Goal: Information Seeking & Learning: Find specific fact

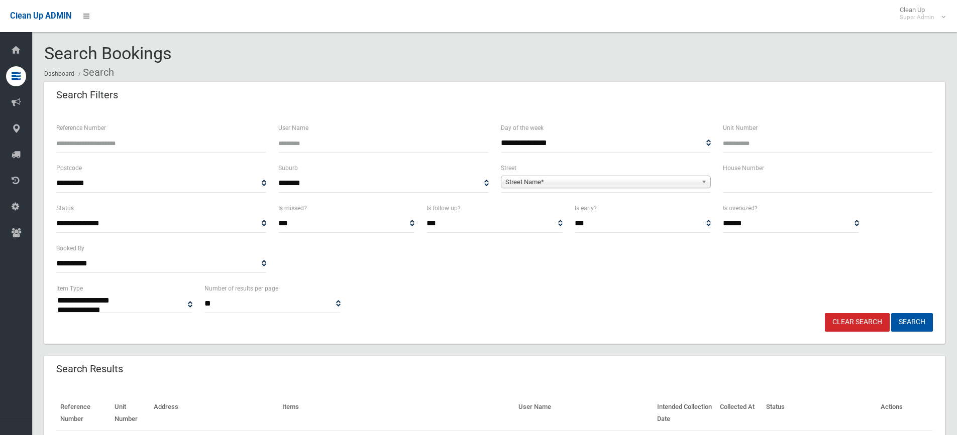
select select
click at [116, 141] on input "Reference Number" at bounding box center [161, 143] width 210 height 19
type input "******"
click at [891, 313] on button "Search" at bounding box center [912, 322] width 42 height 19
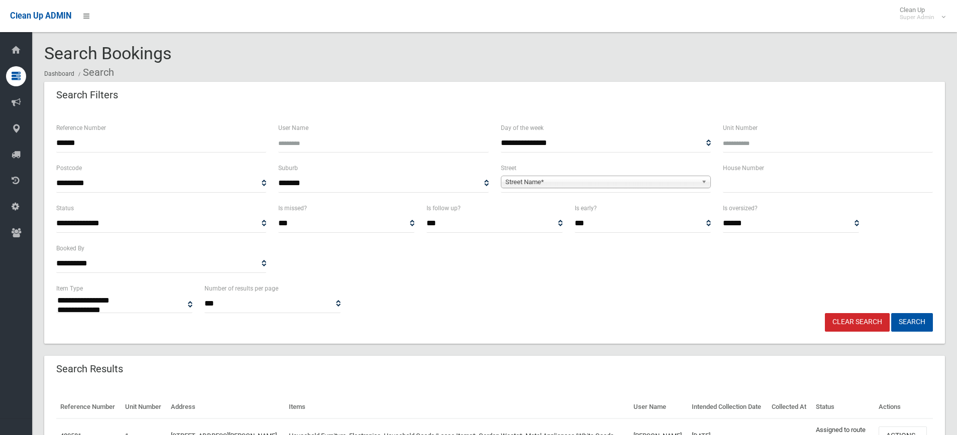
select select
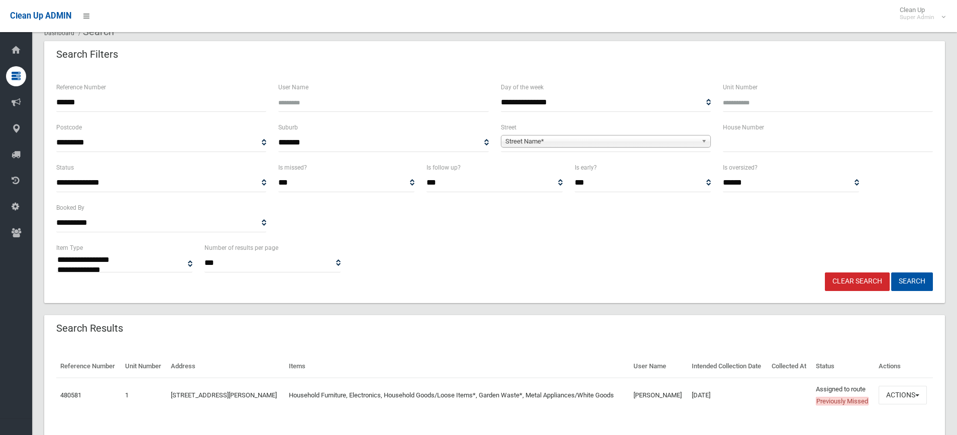
scroll to position [90, 0]
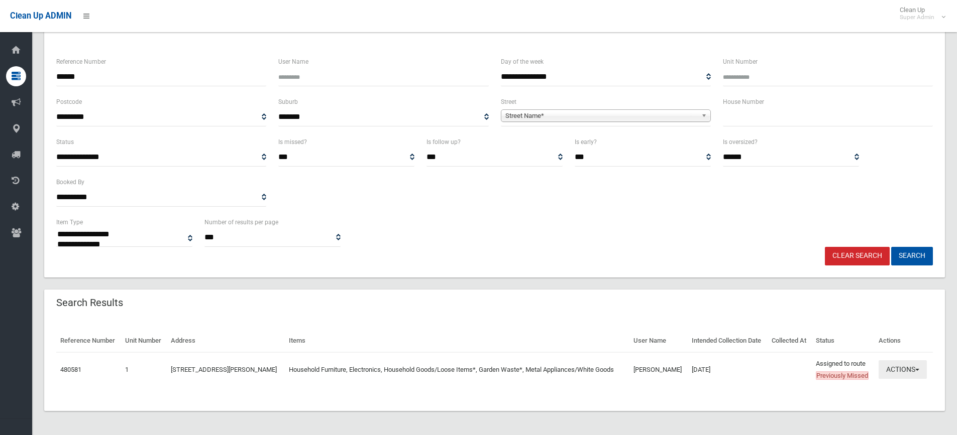
click at [908, 363] on button "Actions" at bounding box center [903, 370] width 48 height 19
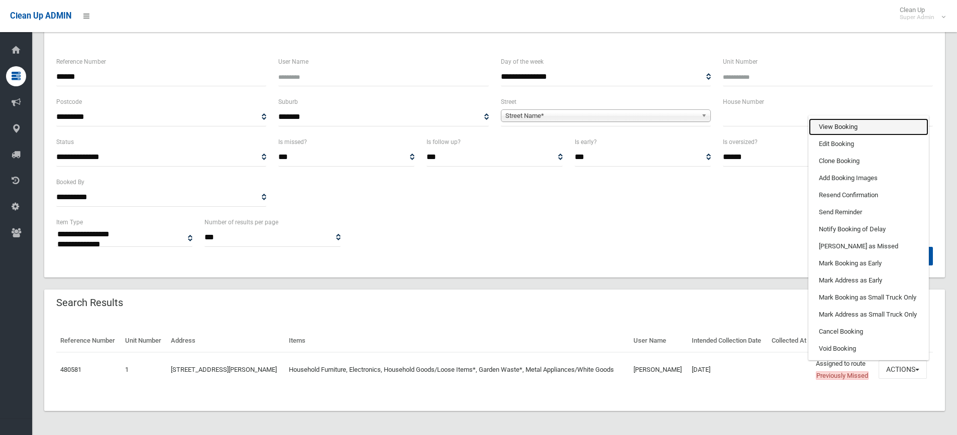
click at [852, 119] on link "View Booking" at bounding box center [869, 127] width 120 height 17
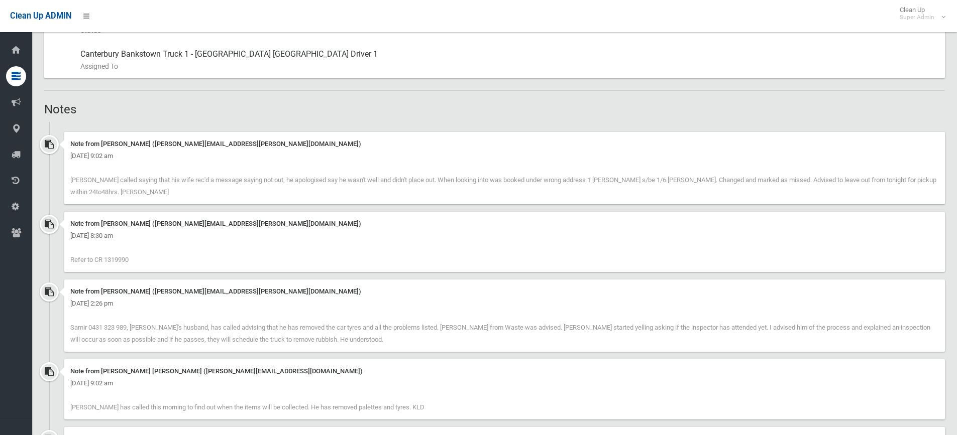
scroll to position [603, 0]
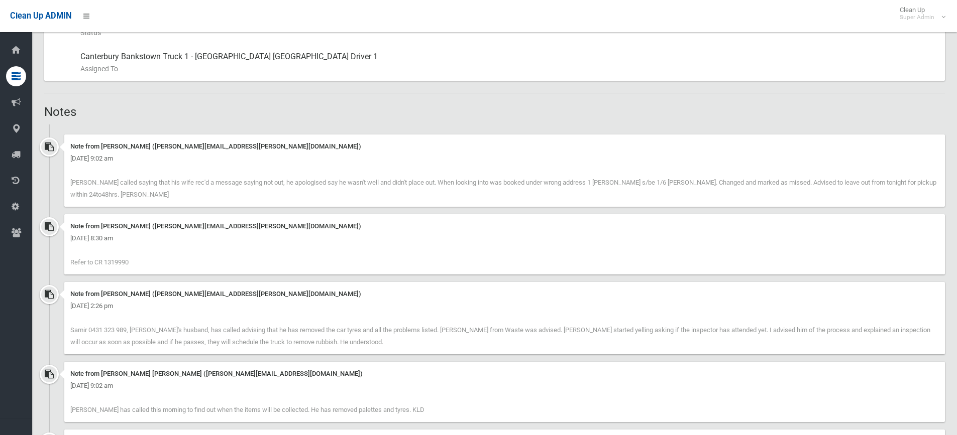
click at [115, 261] on span "Refer to CR 1319990" at bounding box center [99, 263] width 58 height 8
copy span "1319990"
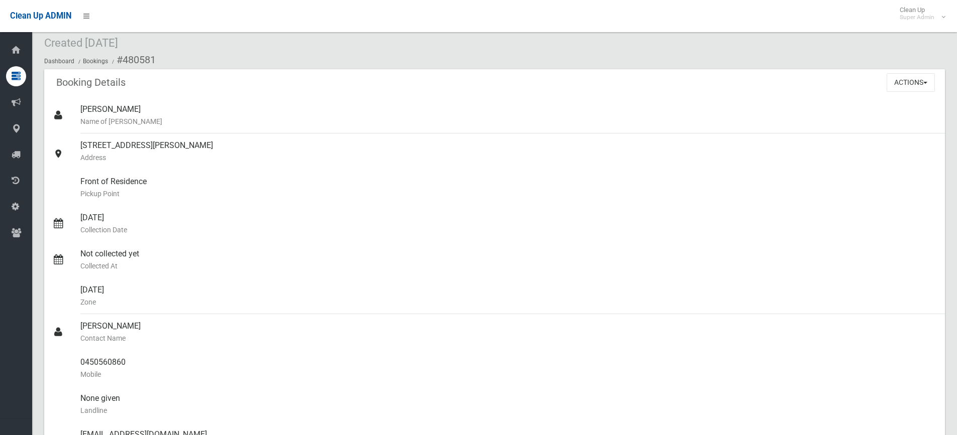
scroll to position [0, 0]
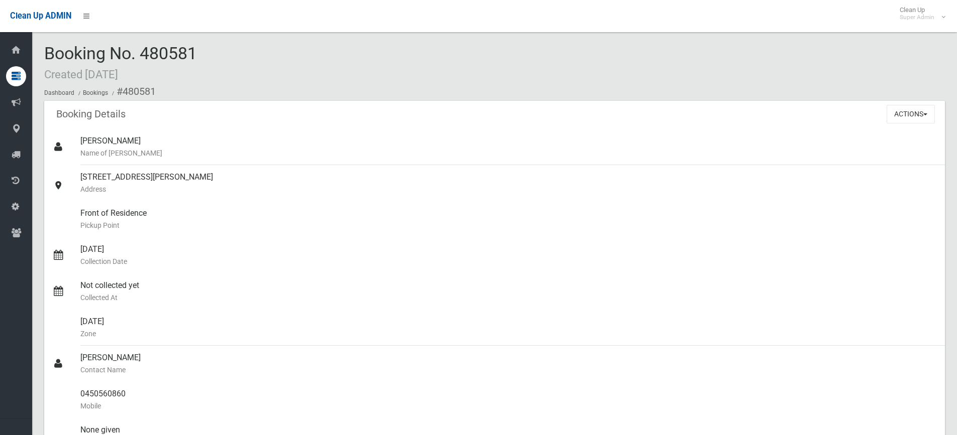
click at [198, 69] on div "Booking No. 480581 Created 22/08/2025 Dashboard Bookings #480581" at bounding box center [494, 72] width 901 height 57
click at [211, 47] on div "Booking No. 480581 Created 22/08/2025 Dashboard Bookings #480581" at bounding box center [494, 72] width 901 height 57
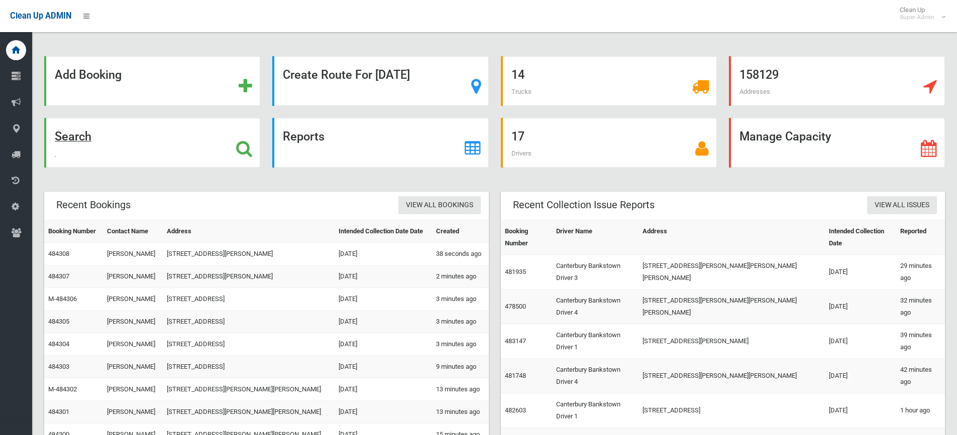
click at [247, 144] on icon at bounding box center [244, 148] width 16 height 17
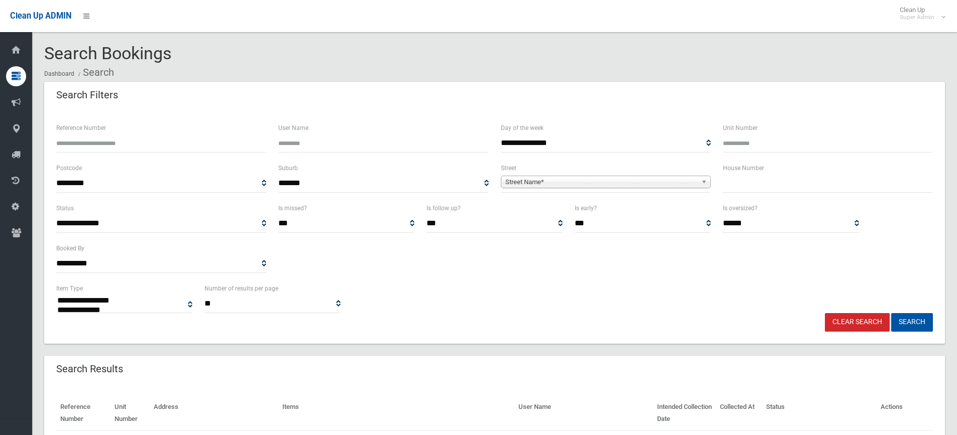
select select
drag, startPoint x: 728, startPoint y: 186, endPoint x: 762, endPoint y: 182, distance: 33.8
click at [728, 186] on input "text" at bounding box center [828, 183] width 210 height 19
click at [762, 183] on input "text" at bounding box center [828, 183] width 210 height 19
type input "***"
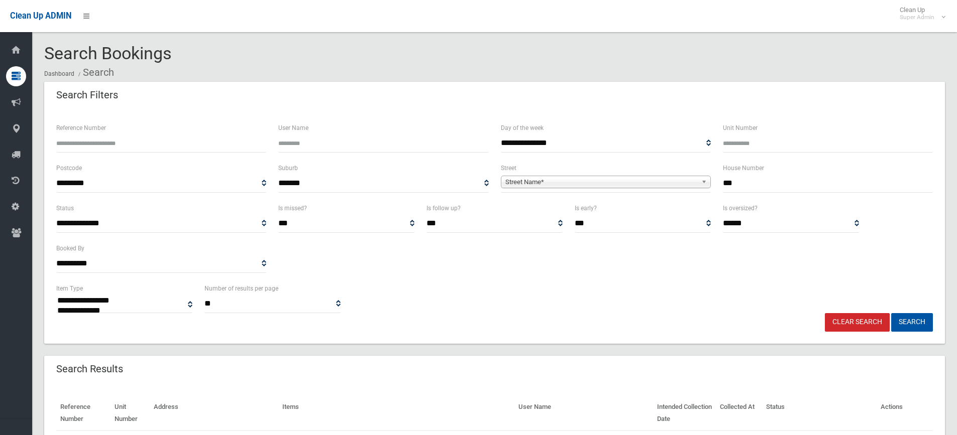
click at [586, 182] on span "Street Name*" at bounding box center [601, 182] width 192 height 12
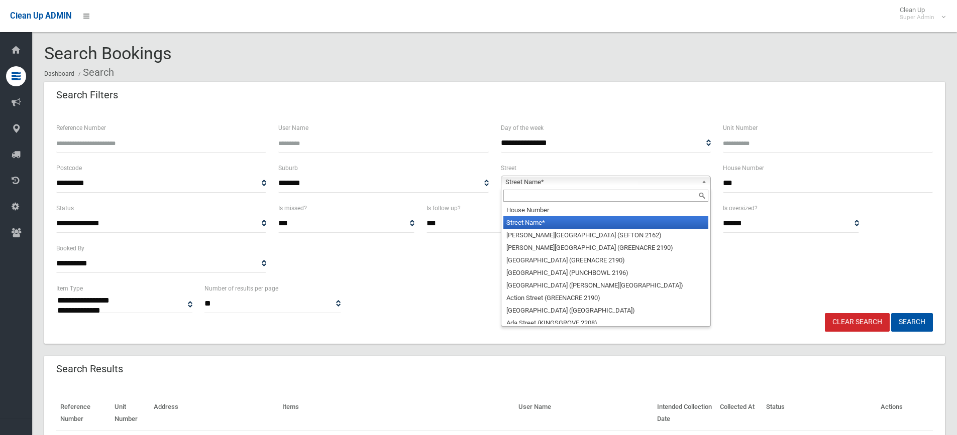
click at [549, 198] on input "text" at bounding box center [605, 196] width 205 height 12
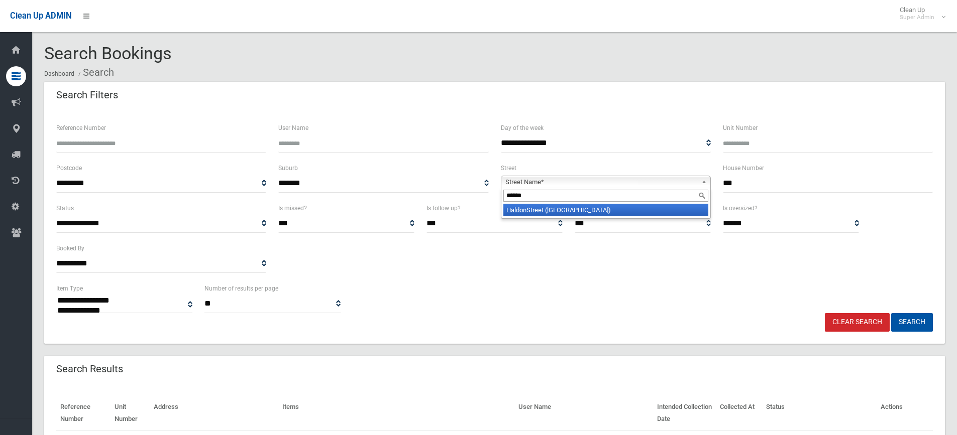
type input "******"
click at [549, 211] on li "Haldon Street (LAKEMBA 2195)" at bounding box center [605, 210] width 205 height 13
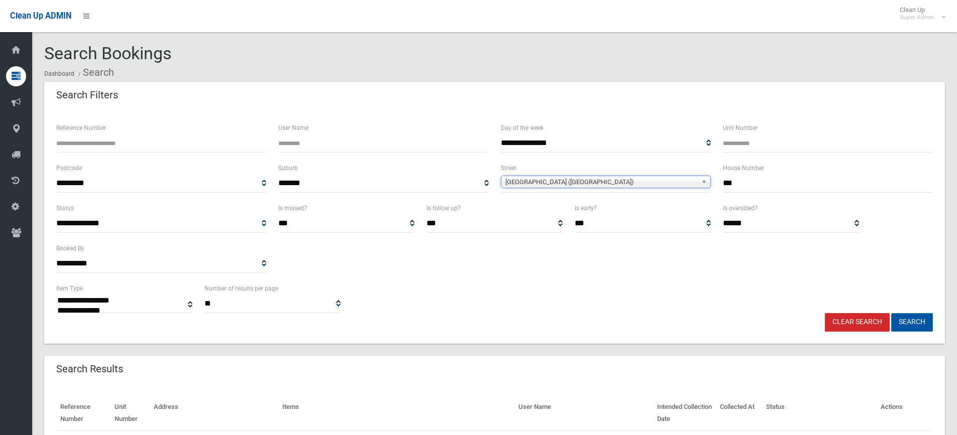
click at [910, 316] on button "Search" at bounding box center [912, 322] width 42 height 19
select select
click at [493, 285] on div "**********" at bounding box center [494, 298] width 889 height 31
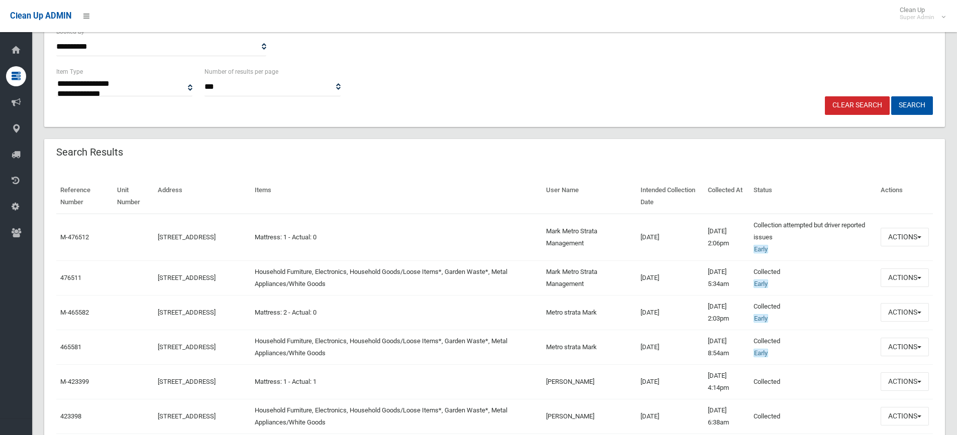
scroll to position [251, 0]
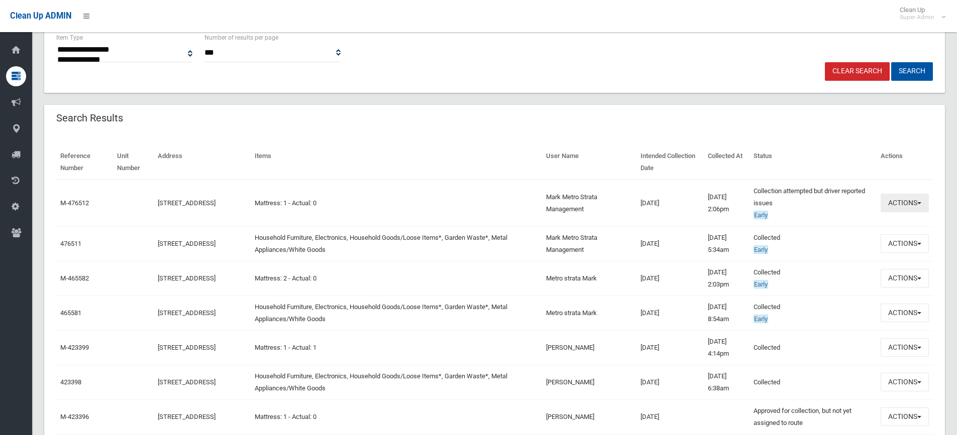
click at [919, 201] on button "Actions" at bounding box center [905, 203] width 48 height 19
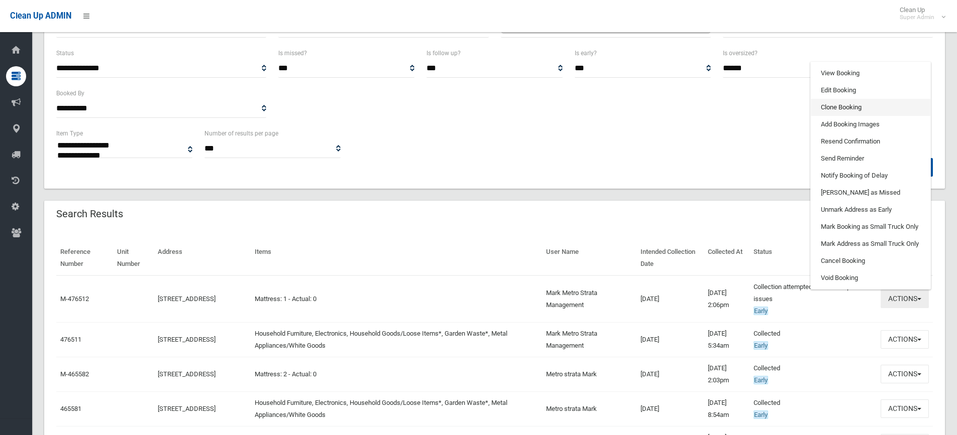
scroll to position [151, 0]
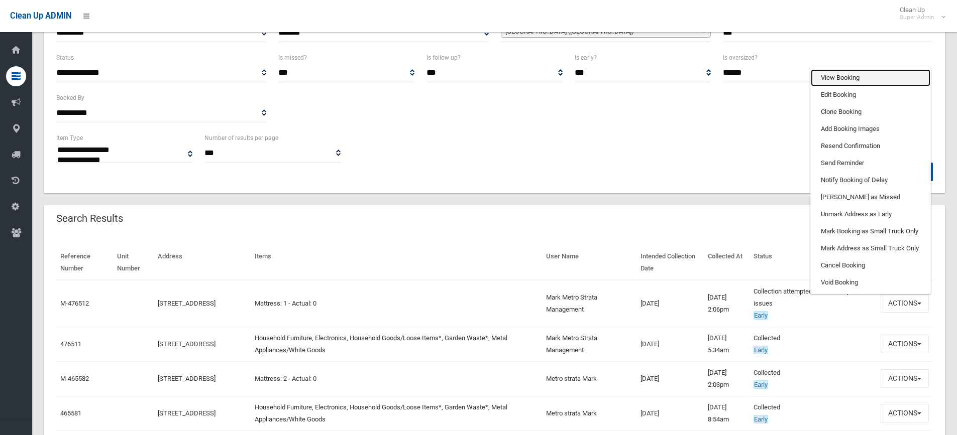
click at [849, 73] on link "View Booking" at bounding box center [871, 77] width 120 height 17
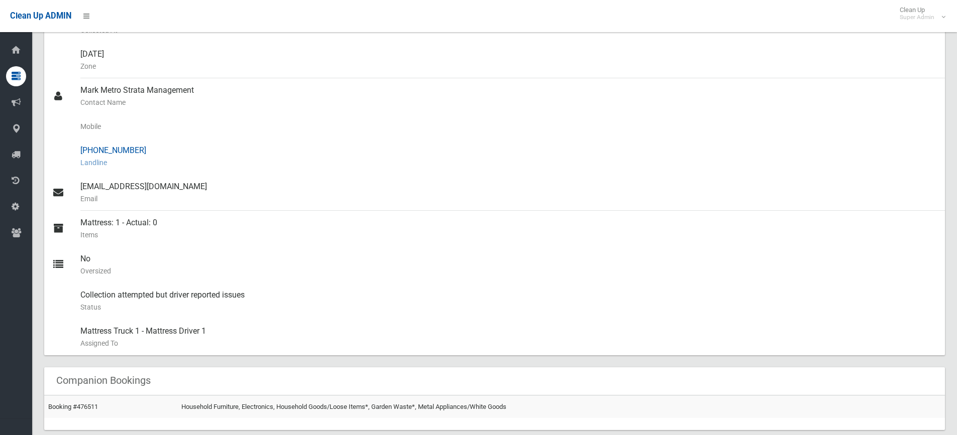
scroll to position [201, 0]
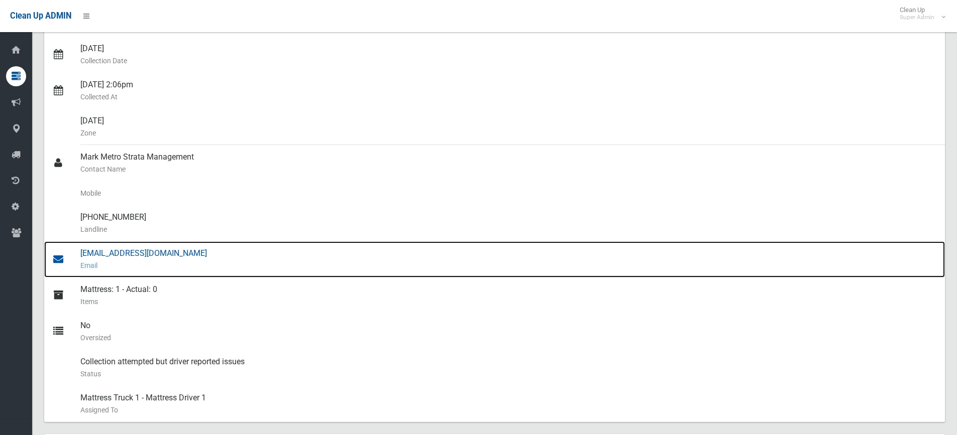
click at [129, 250] on div "admin@metro-strata.com Email" at bounding box center [508, 260] width 856 height 36
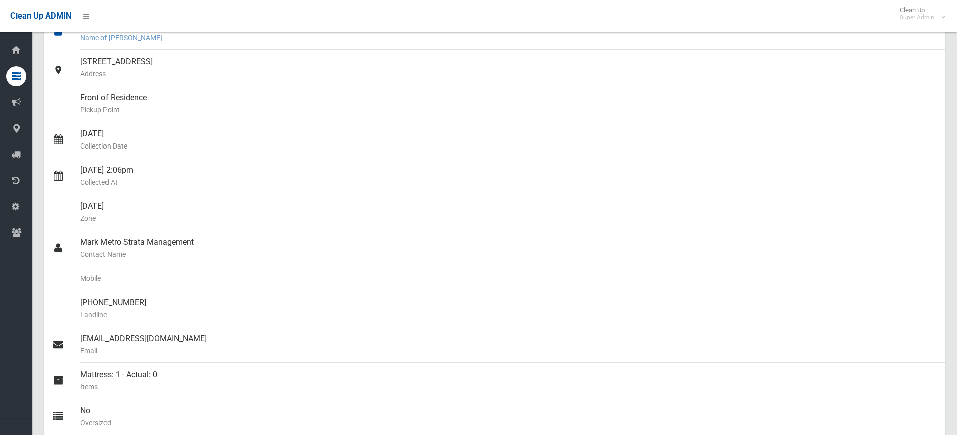
scroll to position [0, 0]
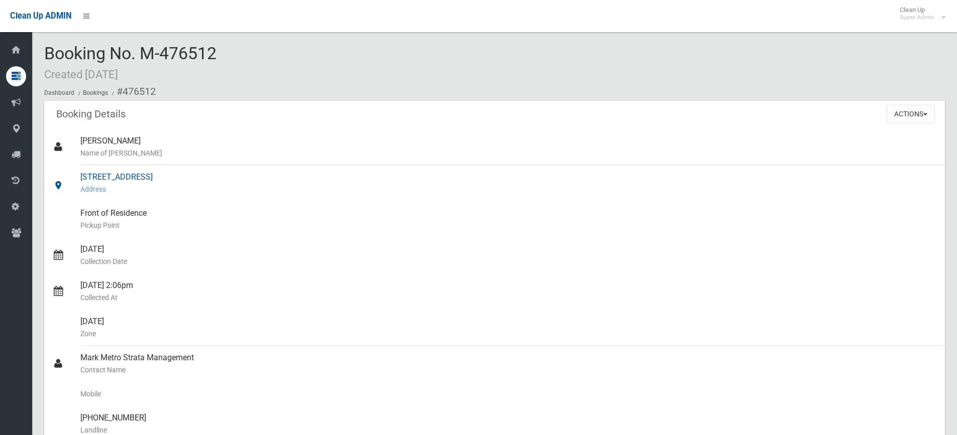
drag, startPoint x: 81, startPoint y: 173, endPoint x: 184, endPoint y: 180, distance: 103.7
click at [184, 180] on div "238 Haldon Street, LAKEMBA NSW 2195 Address" at bounding box center [508, 183] width 856 height 36
copy div "238 Haldon Street, LAKEMBA"
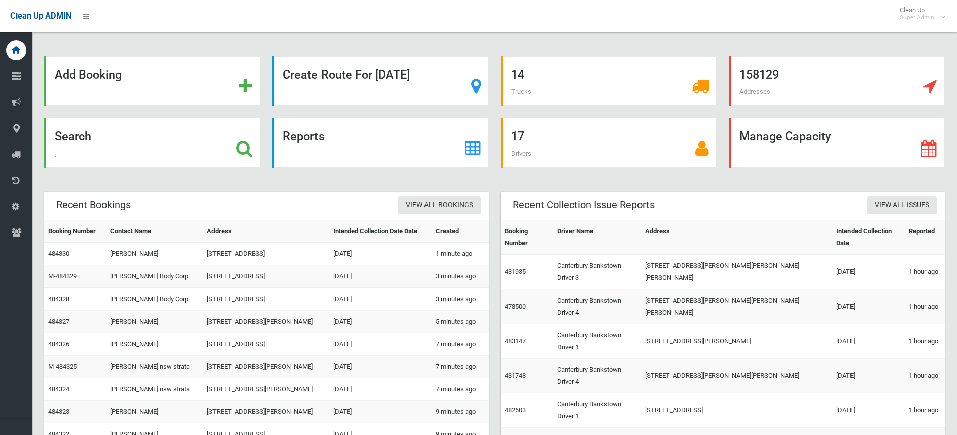
click at [248, 145] on icon at bounding box center [244, 148] width 16 height 17
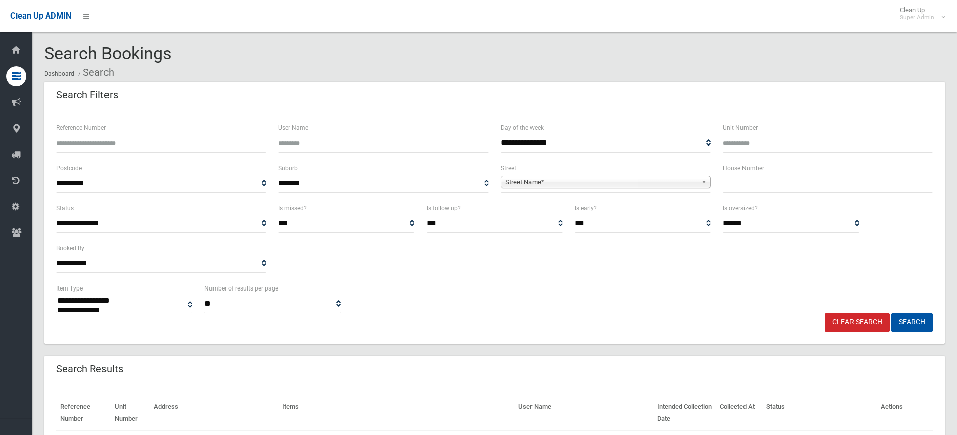
select select
click at [764, 188] on input "text" at bounding box center [828, 183] width 210 height 19
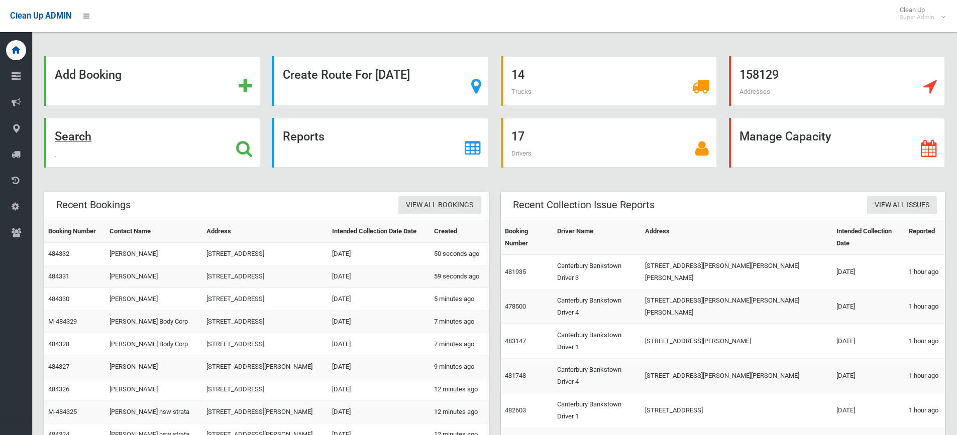
click at [249, 152] on icon at bounding box center [244, 148] width 16 height 17
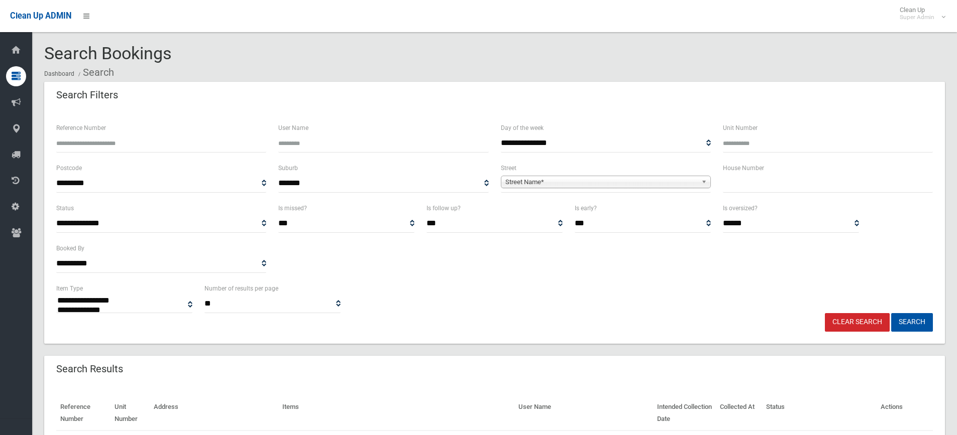
select select
type input "**"
click at [640, 182] on span "Street Name*" at bounding box center [601, 182] width 192 height 12
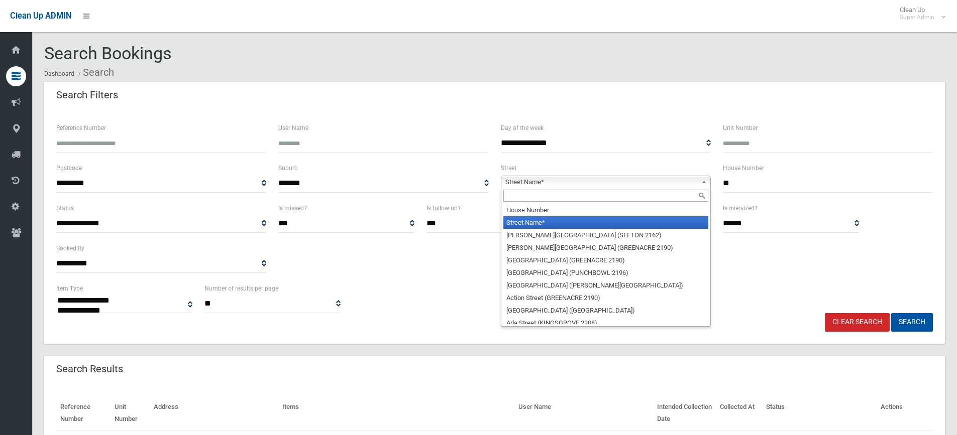
click at [581, 198] on input "text" at bounding box center [605, 196] width 205 height 12
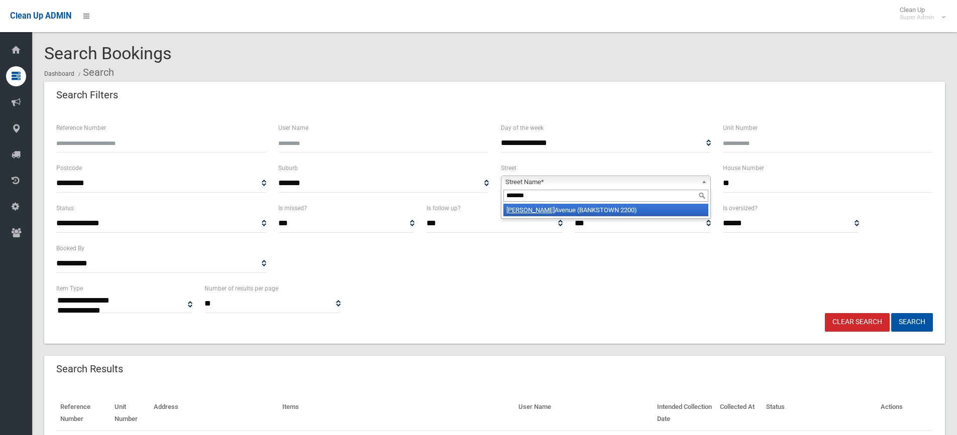
type input "*******"
click at [587, 208] on li "Weigand Avenue (BANKSTOWN 2200)" at bounding box center [605, 210] width 205 height 13
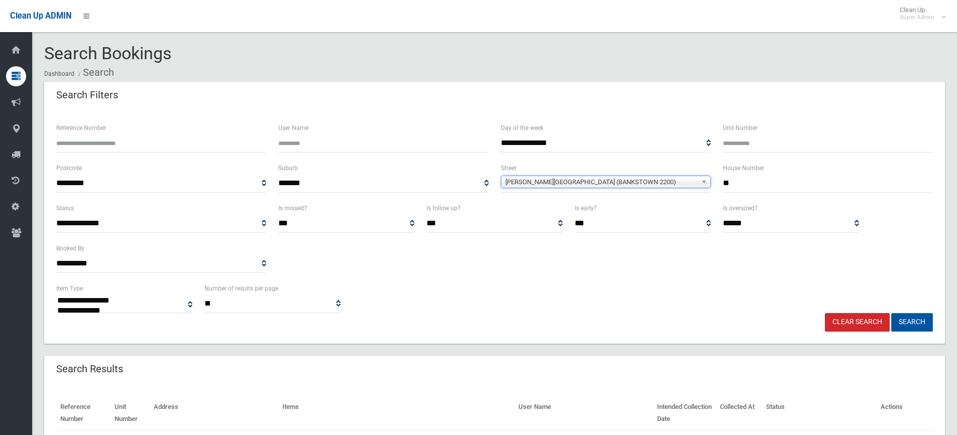
click at [918, 321] on button "Search" at bounding box center [912, 322] width 42 height 19
select select
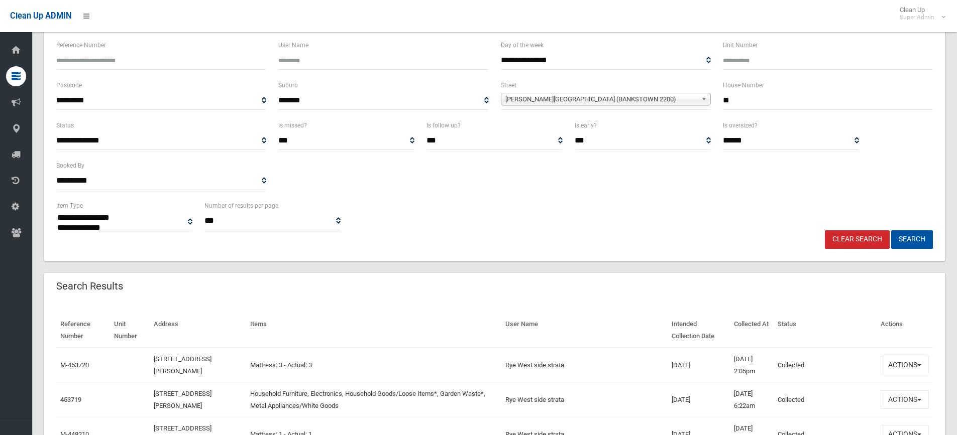
scroll to position [251, 0]
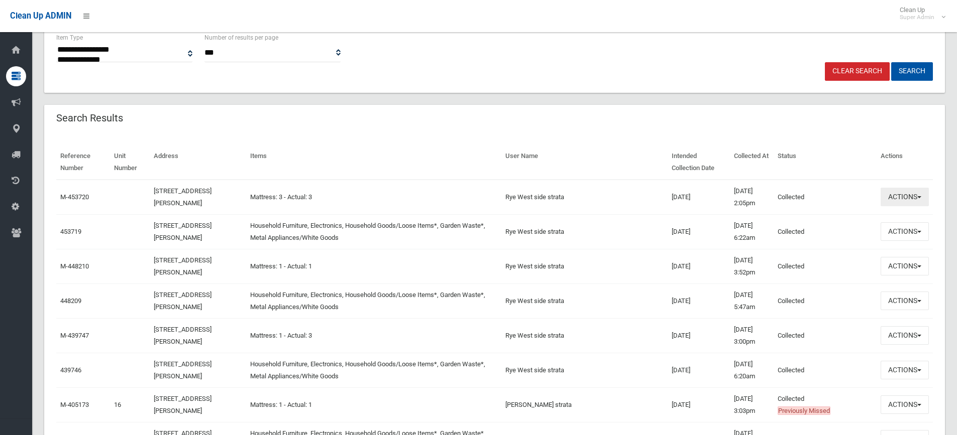
click at [917, 197] on span "button" at bounding box center [919, 197] width 4 height 2
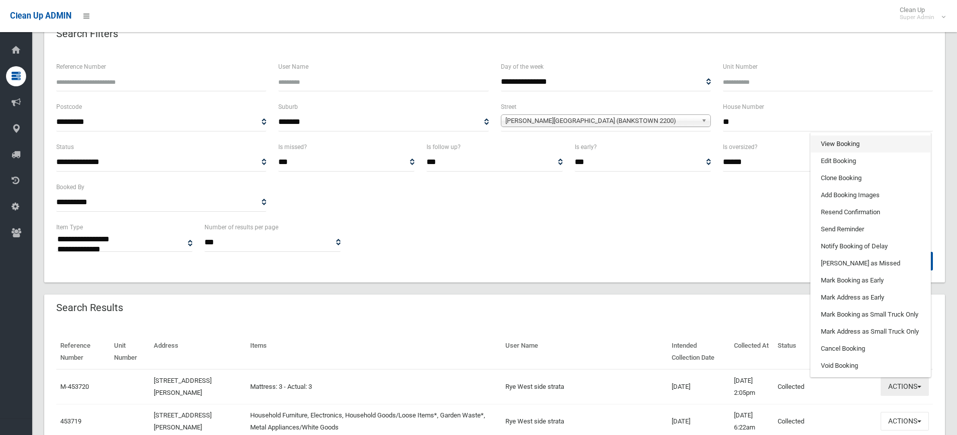
scroll to position [50, 0]
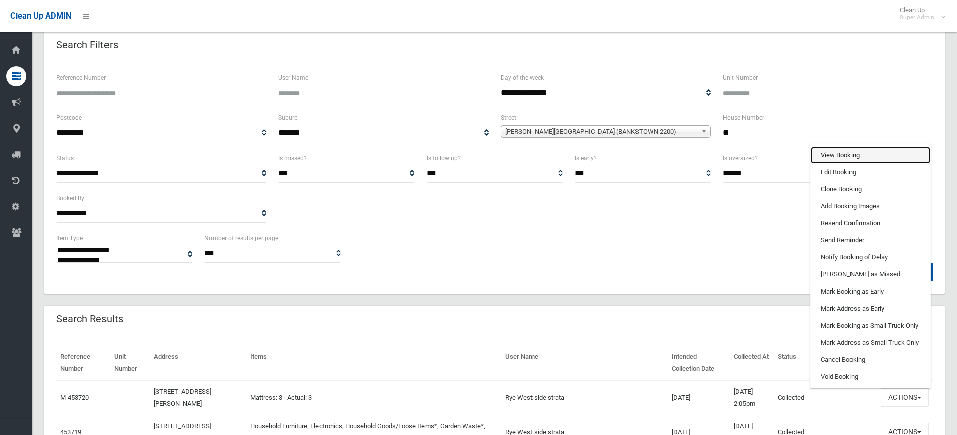
click at [841, 150] on link "View Booking" at bounding box center [871, 155] width 120 height 17
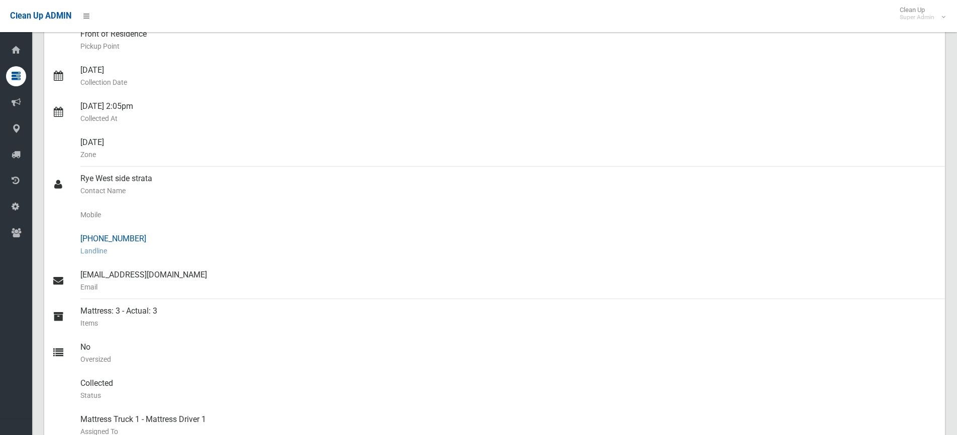
scroll to position [201, 0]
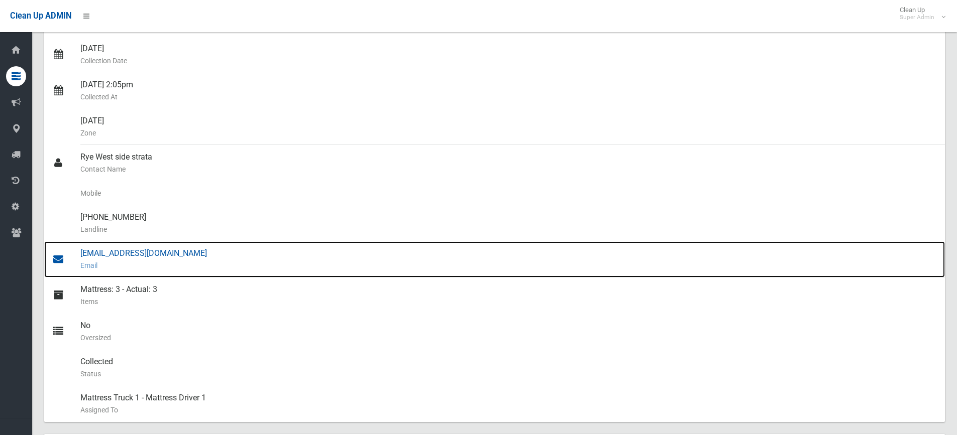
click at [123, 251] on div "admin@westside.net.au Email" at bounding box center [508, 260] width 856 height 36
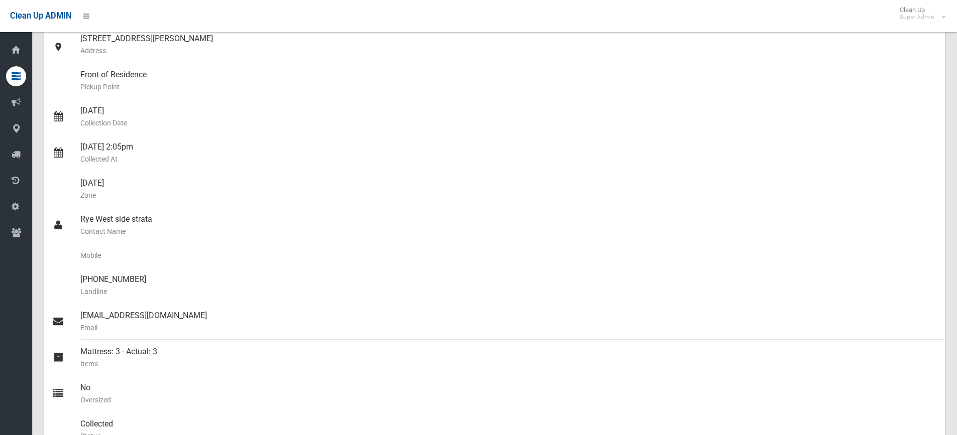
scroll to position [50, 0]
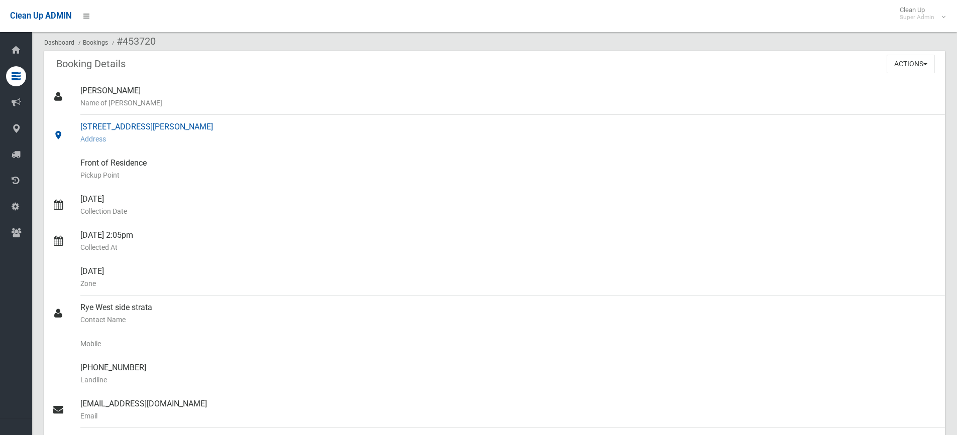
drag, startPoint x: 80, startPoint y: 124, endPoint x: 202, endPoint y: 126, distance: 122.1
click at [202, 126] on div "14 Weigand Avenue, BANKSTOWN NSW 2200 Address" at bounding box center [508, 133] width 856 height 36
copy div "14 Weigand Avenue, BANKSTOWN"
